Goal: Transaction & Acquisition: Purchase product/service

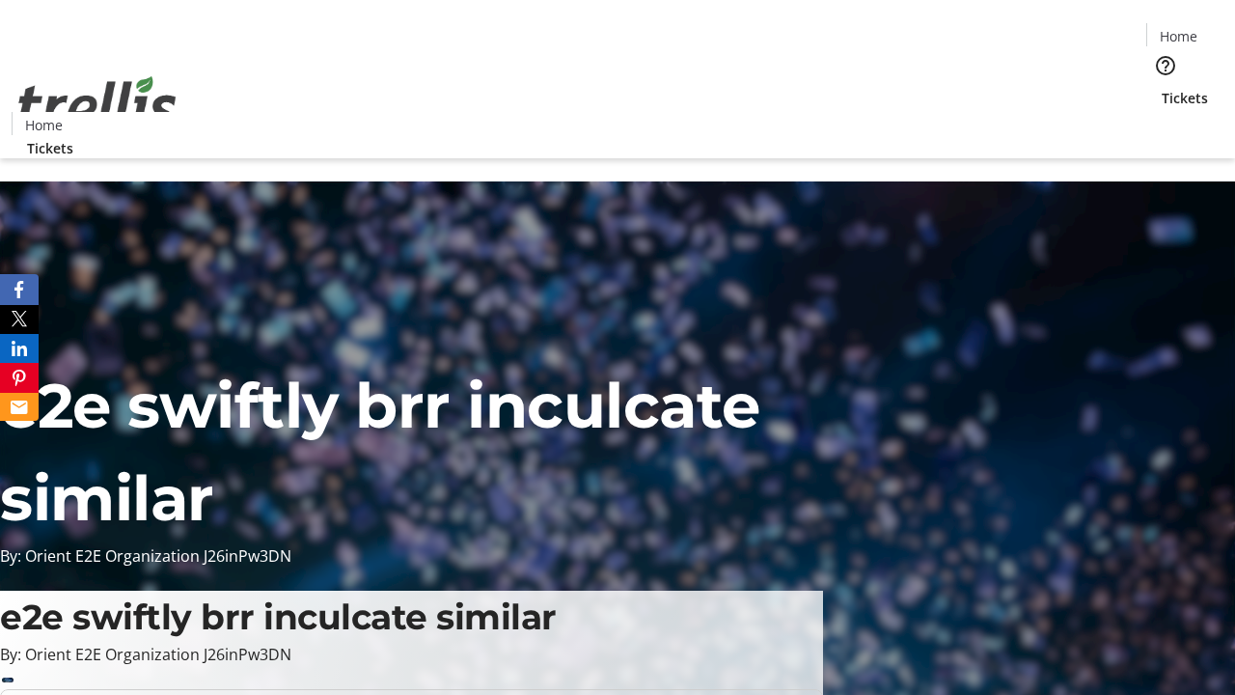
click at [1162, 88] on span "Tickets" at bounding box center [1185, 98] width 46 height 20
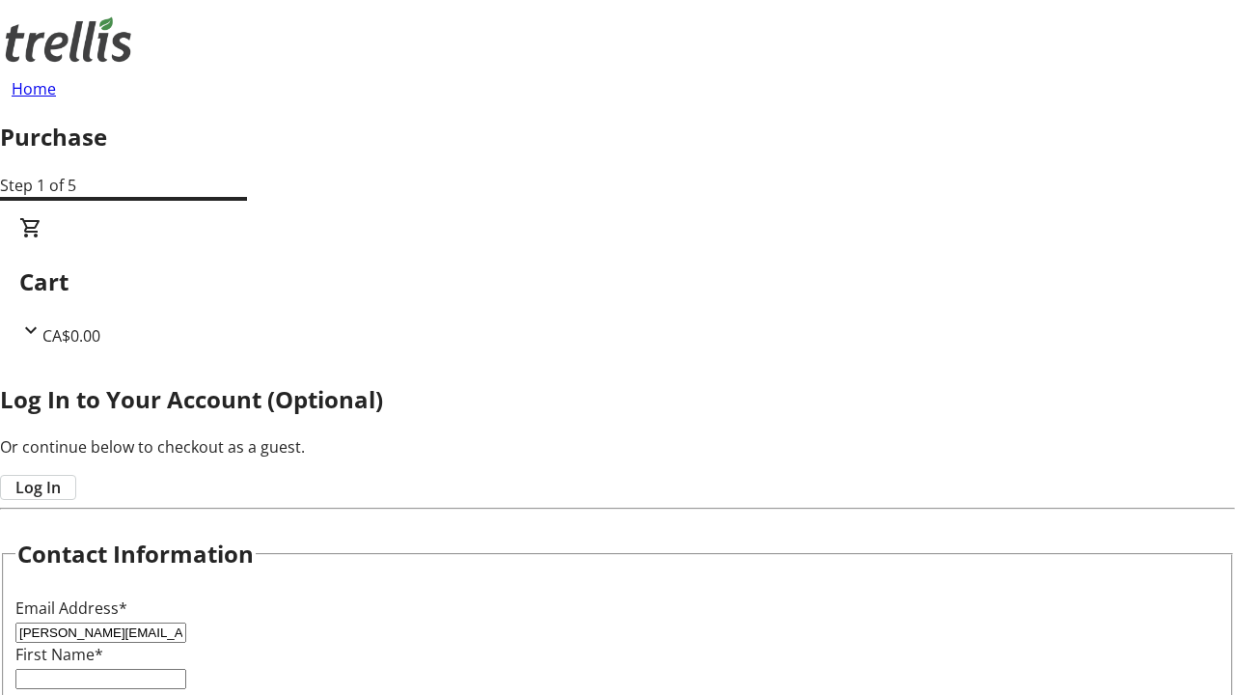
type input "[PERSON_NAME][EMAIL_ADDRESS][DOMAIN_NAME]"
type input "[PERSON_NAME]"
type input "Mayert"
